Goal: Information Seeking & Learning: Learn about a topic

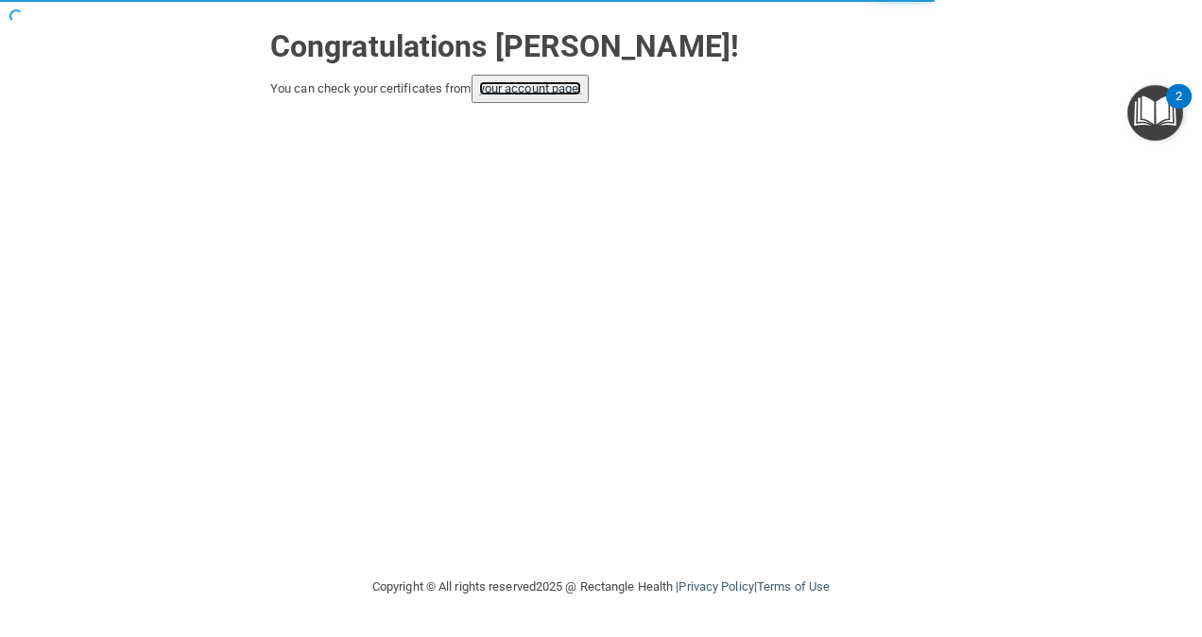
click at [522, 91] on link "your account page!" at bounding box center [530, 88] width 103 height 14
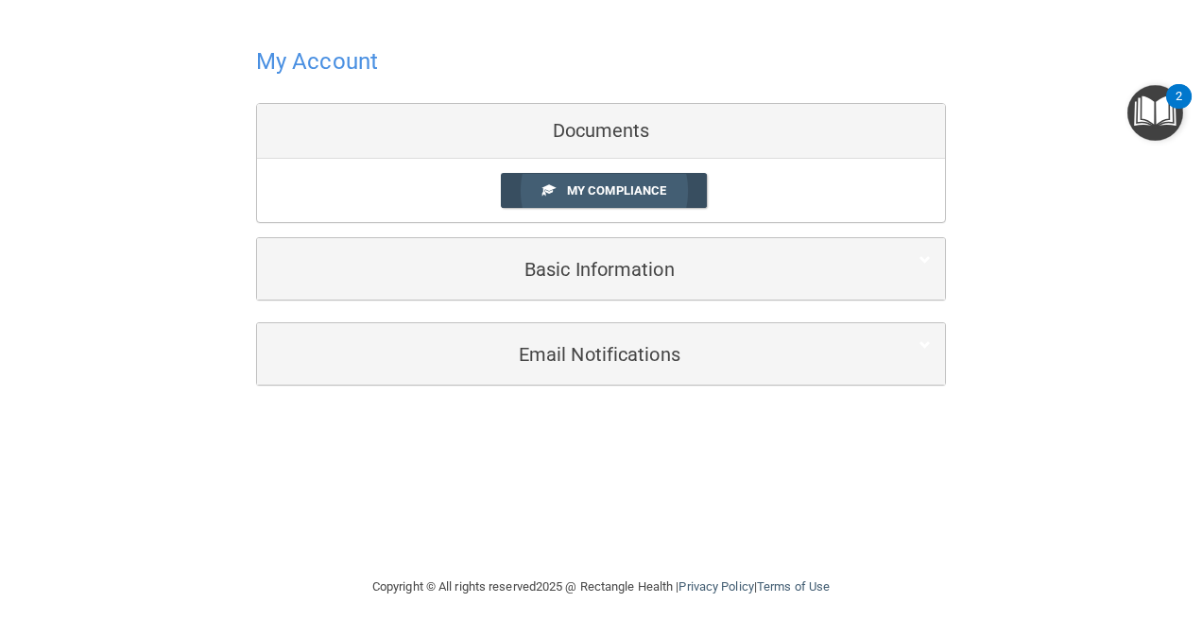
click at [630, 184] on span "My Compliance" at bounding box center [616, 190] width 99 height 14
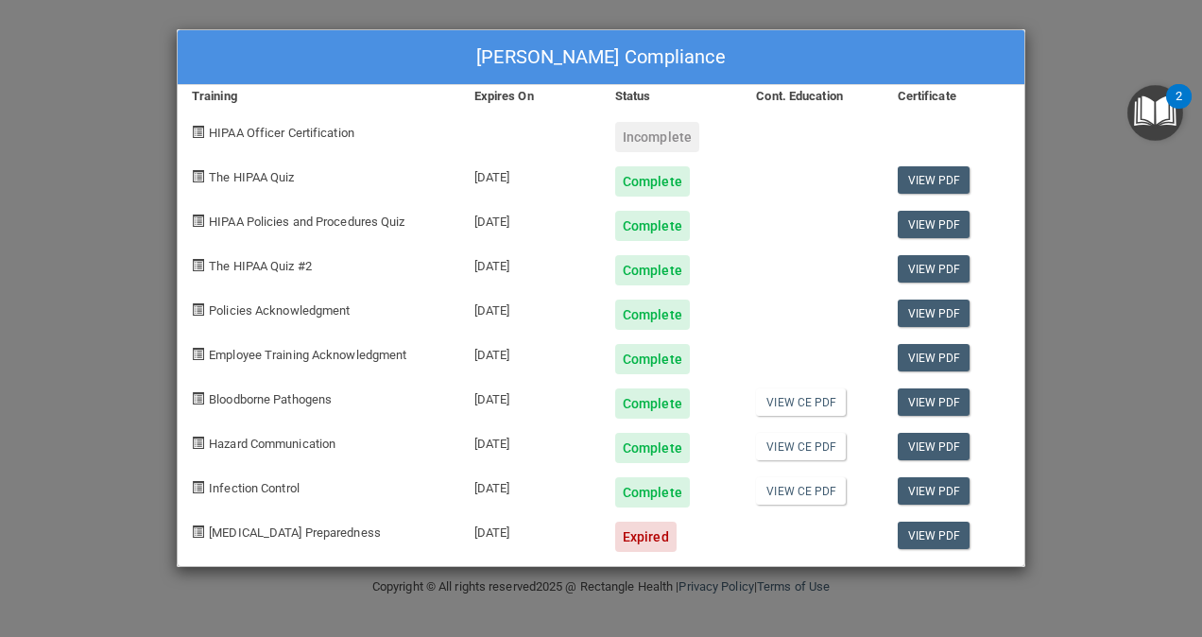
click at [1077, 25] on div "[PERSON_NAME] Compliance Training Expires On Status Cont. Education Certificate…" at bounding box center [601, 318] width 1202 height 637
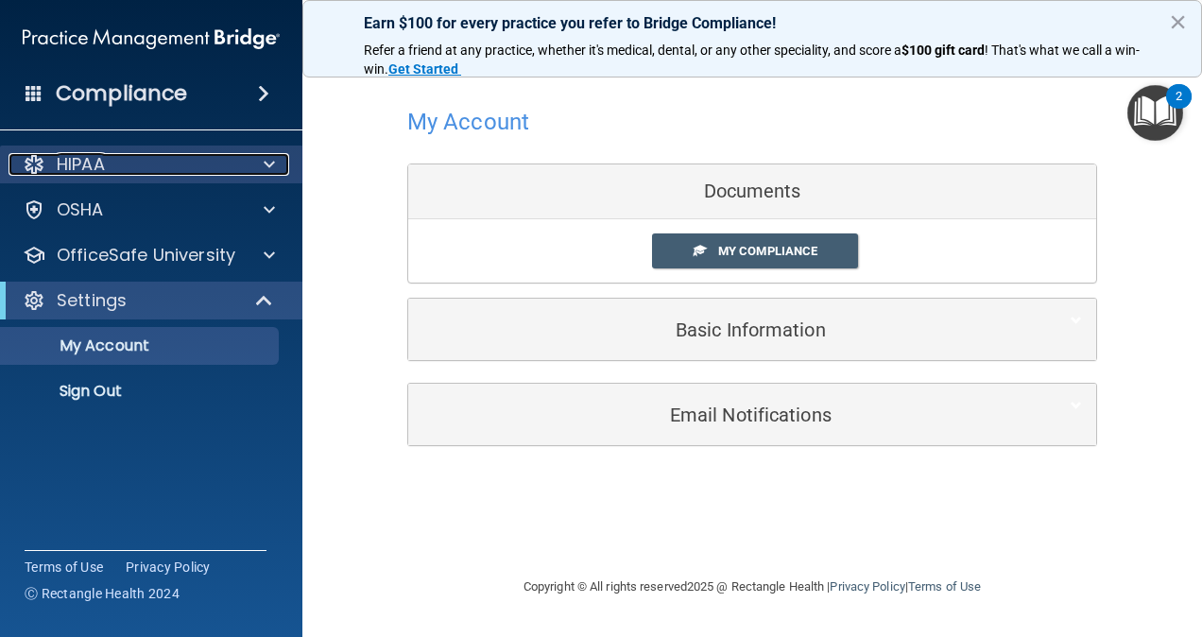
click at [262, 162] on div at bounding box center [266, 164] width 47 height 23
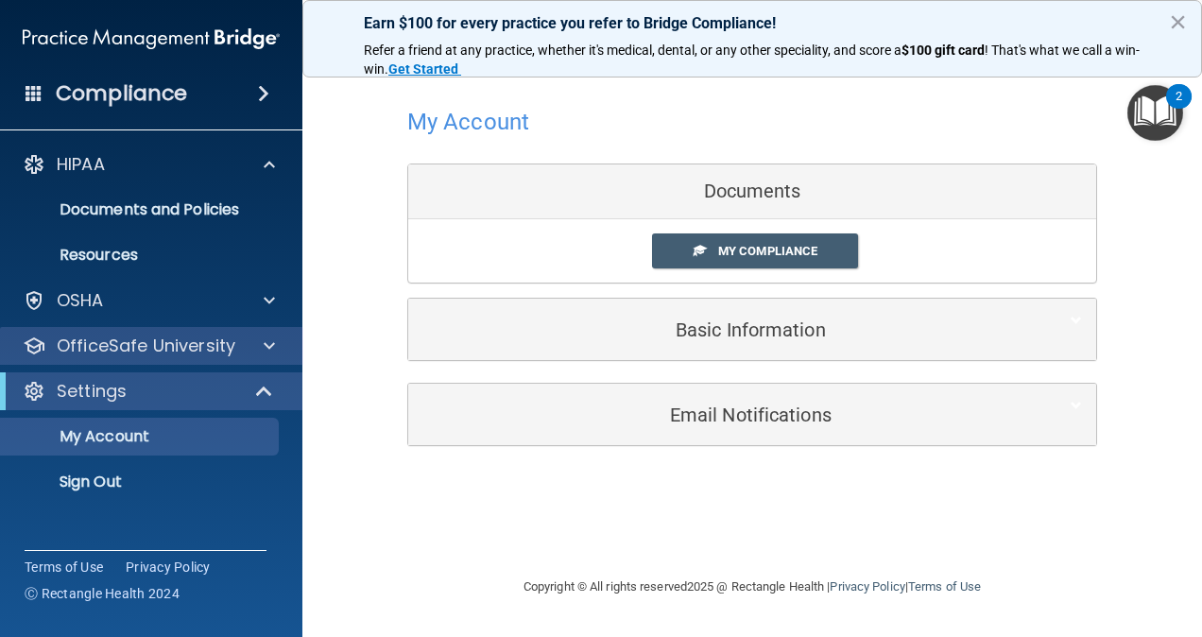
click at [262, 334] on div "OfficeSafe University" at bounding box center [151, 346] width 303 height 38
click at [268, 344] on span at bounding box center [269, 346] width 11 height 23
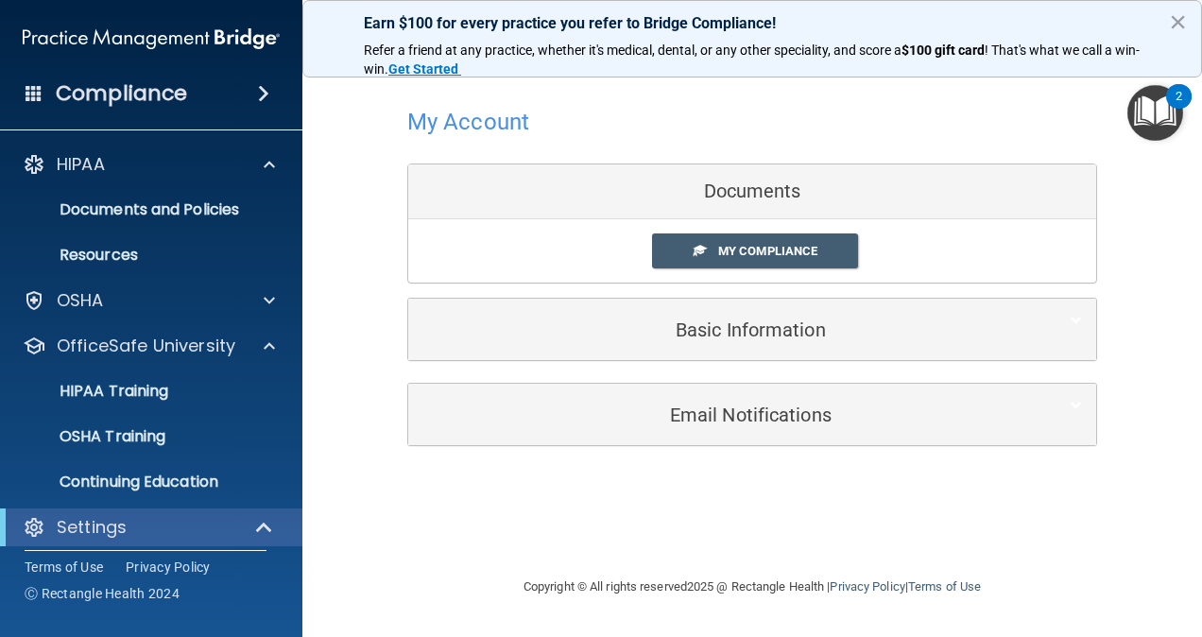
click at [363, 340] on div "My Account Documents My Compliance My Compliance My BAA Basic Information Full …" at bounding box center [752, 273] width 824 height 389
click at [757, 244] on span "My Compliance" at bounding box center [767, 251] width 99 height 14
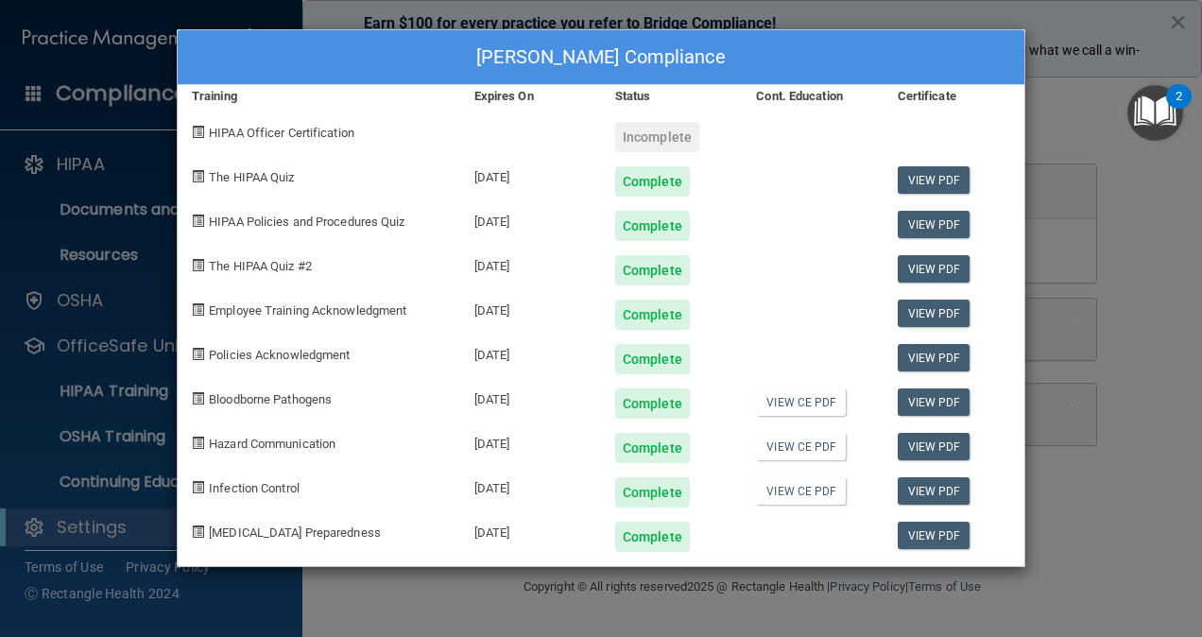
click at [1095, 241] on div "[PERSON_NAME] Compliance Training Expires On Status Cont. Education Certificate…" at bounding box center [601, 318] width 1202 height 637
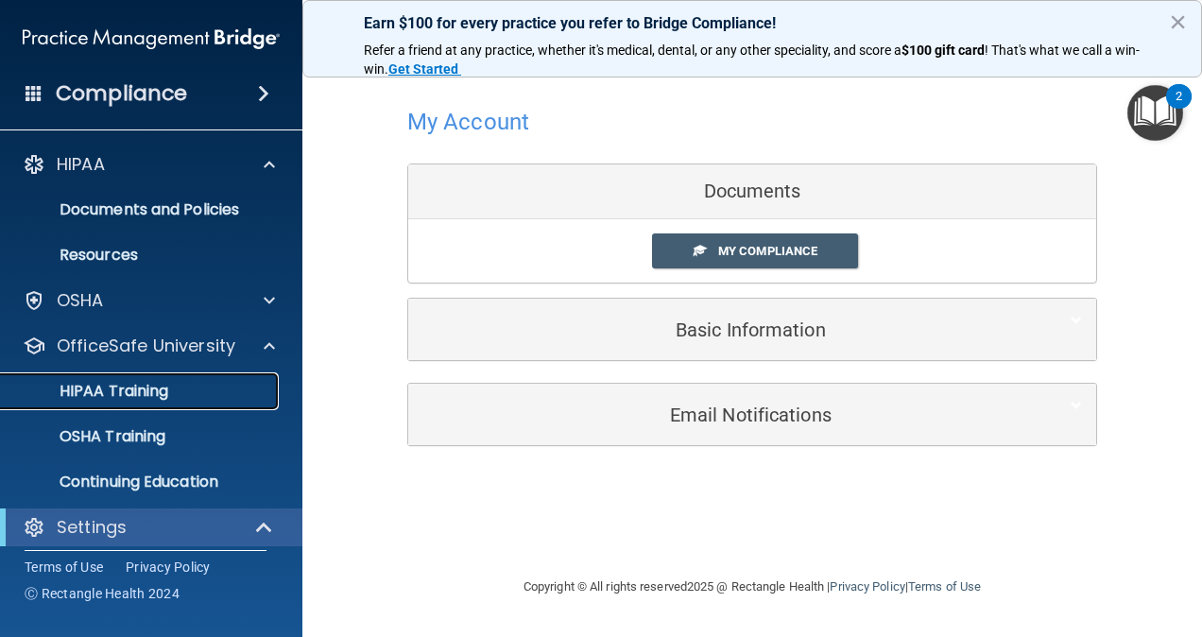
click at [129, 398] on p "HIPAA Training" at bounding box center [90, 391] width 156 height 19
